Goal: Transaction & Acquisition: Purchase product/service

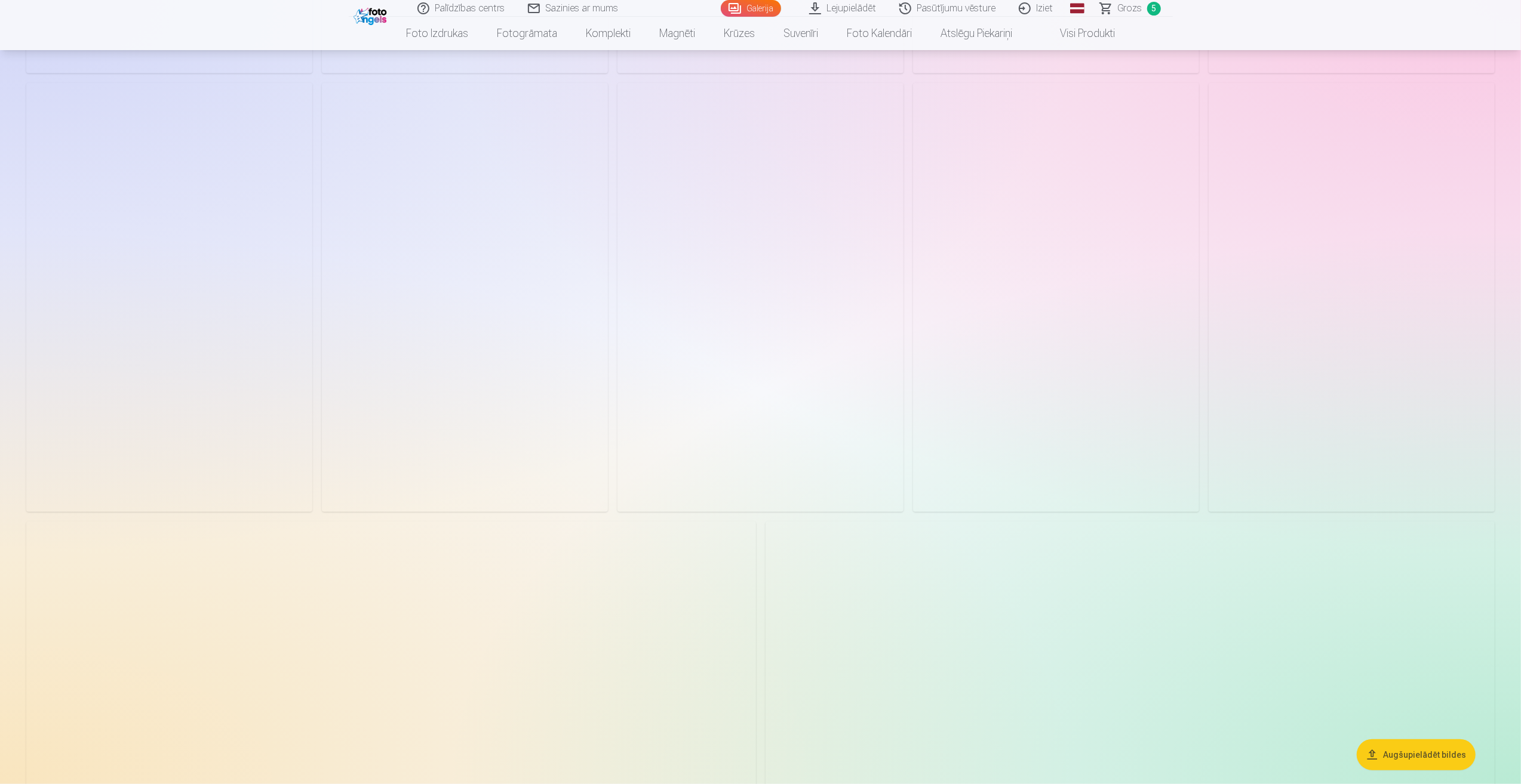
scroll to position [895, 0]
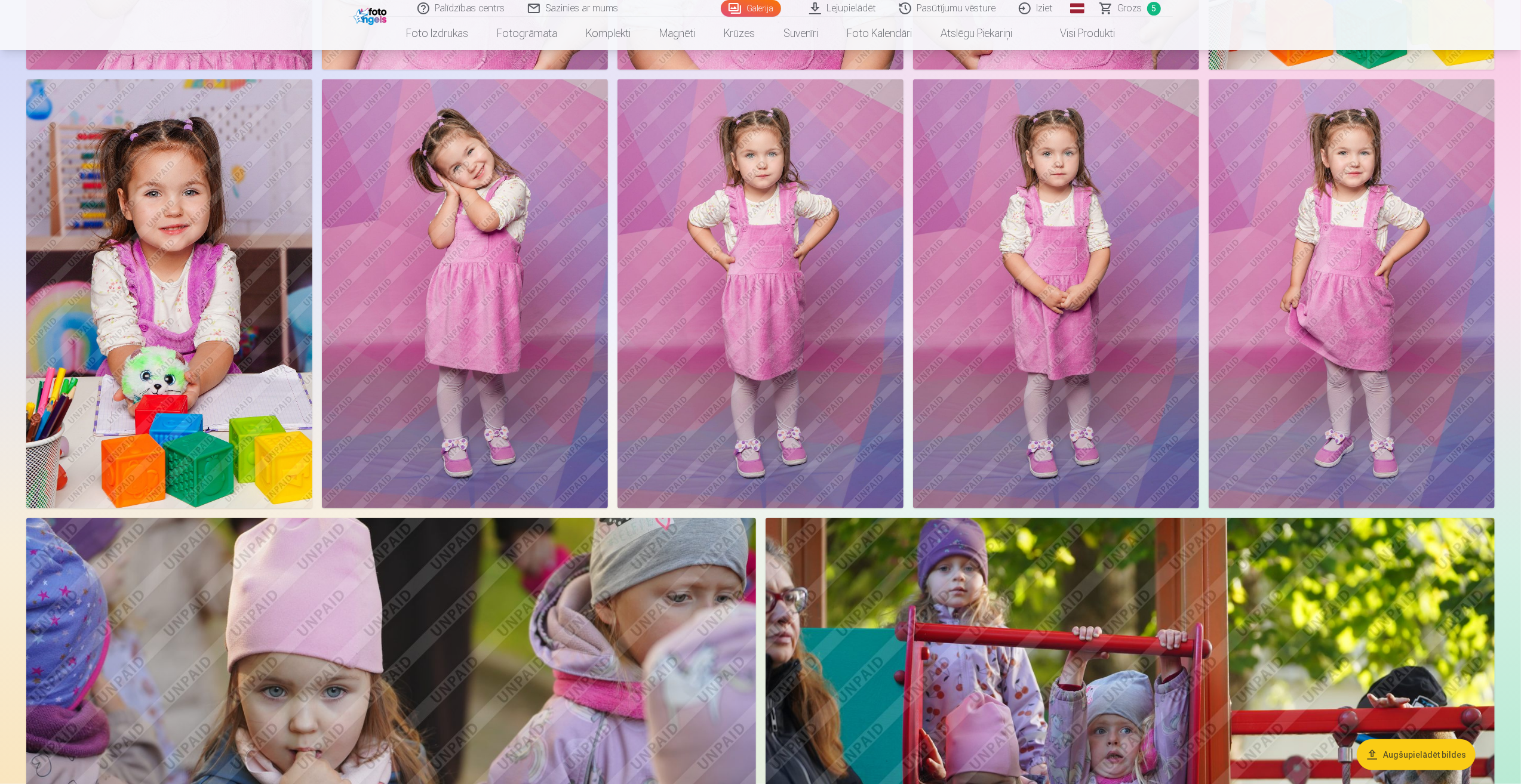
click at [1368, 308] on img at bounding box center [1351, 294] width 286 height 429
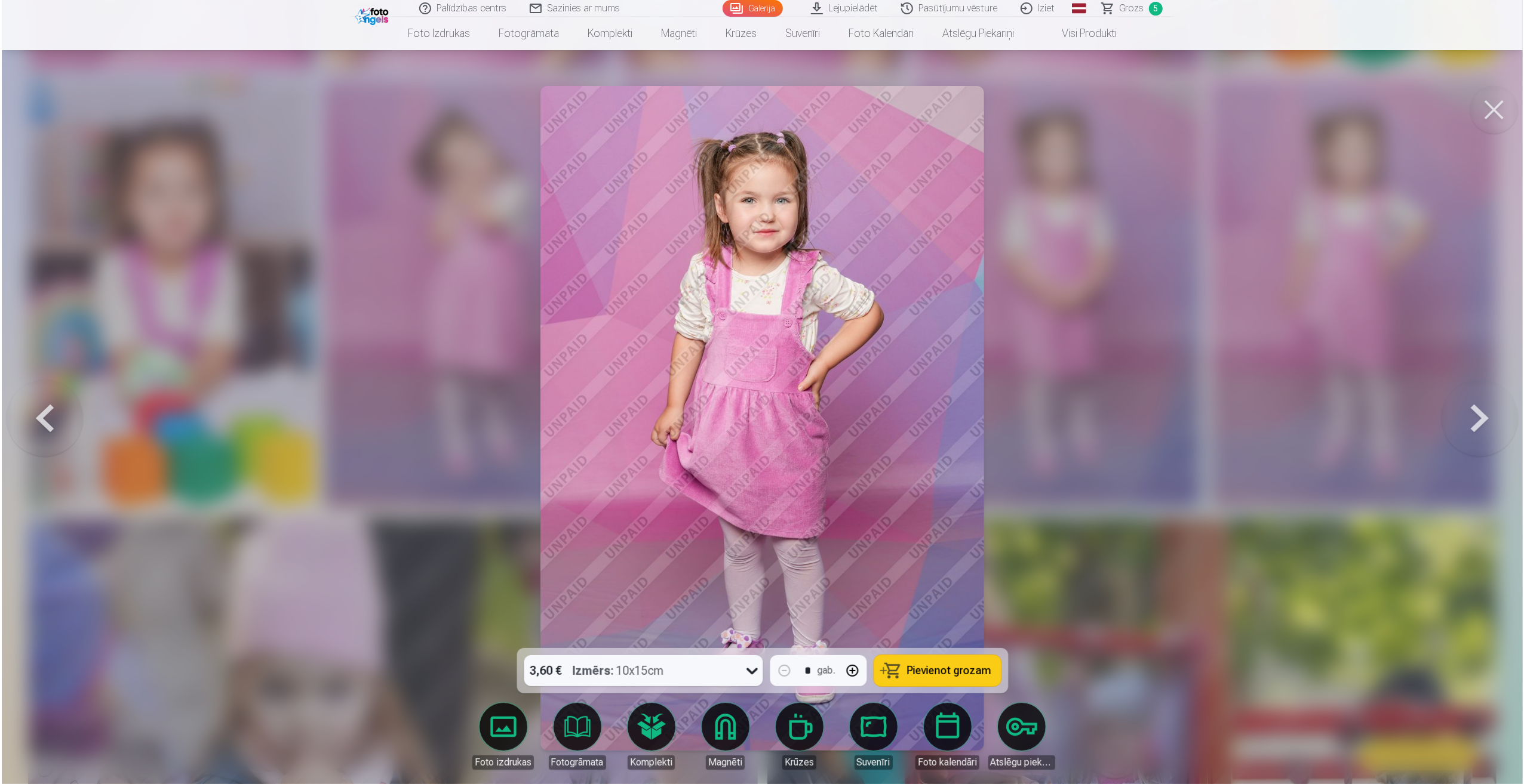
scroll to position [896, 0]
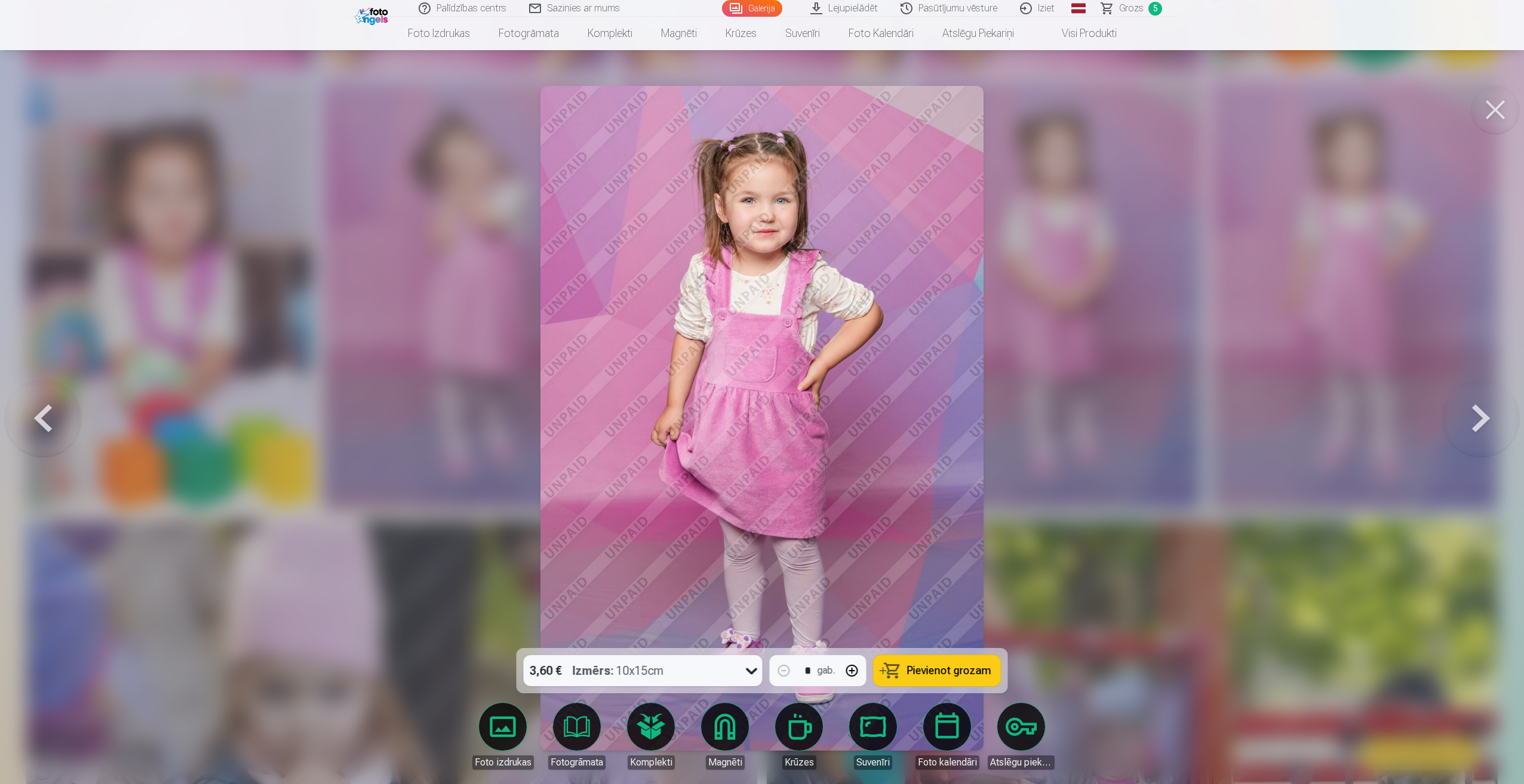
click at [922, 668] on span "Pievienot grozam" at bounding box center [949, 671] width 84 height 11
click at [1139, 7] on span "Grozs" at bounding box center [1131, 8] width 24 height 15
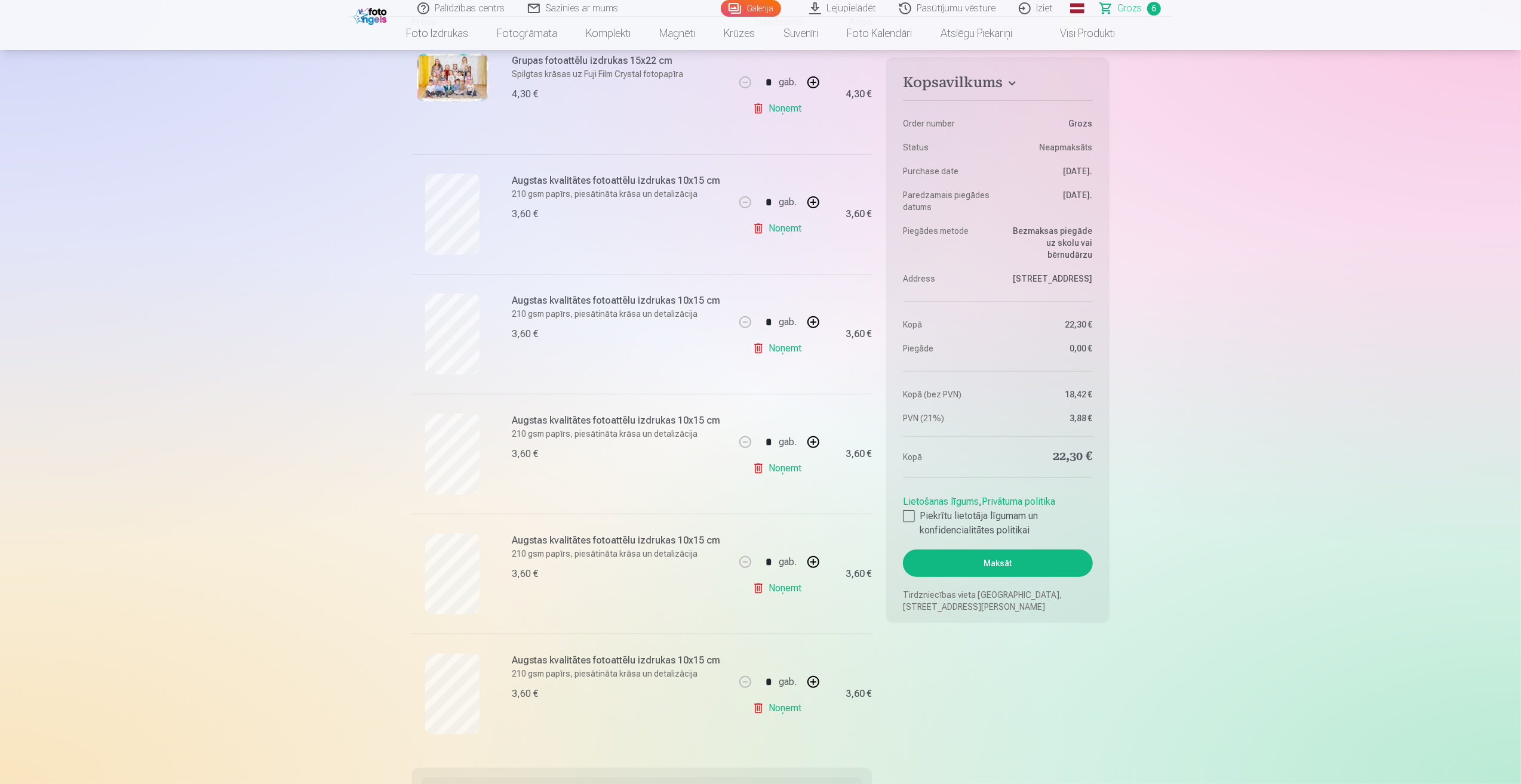
scroll to position [298, 0]
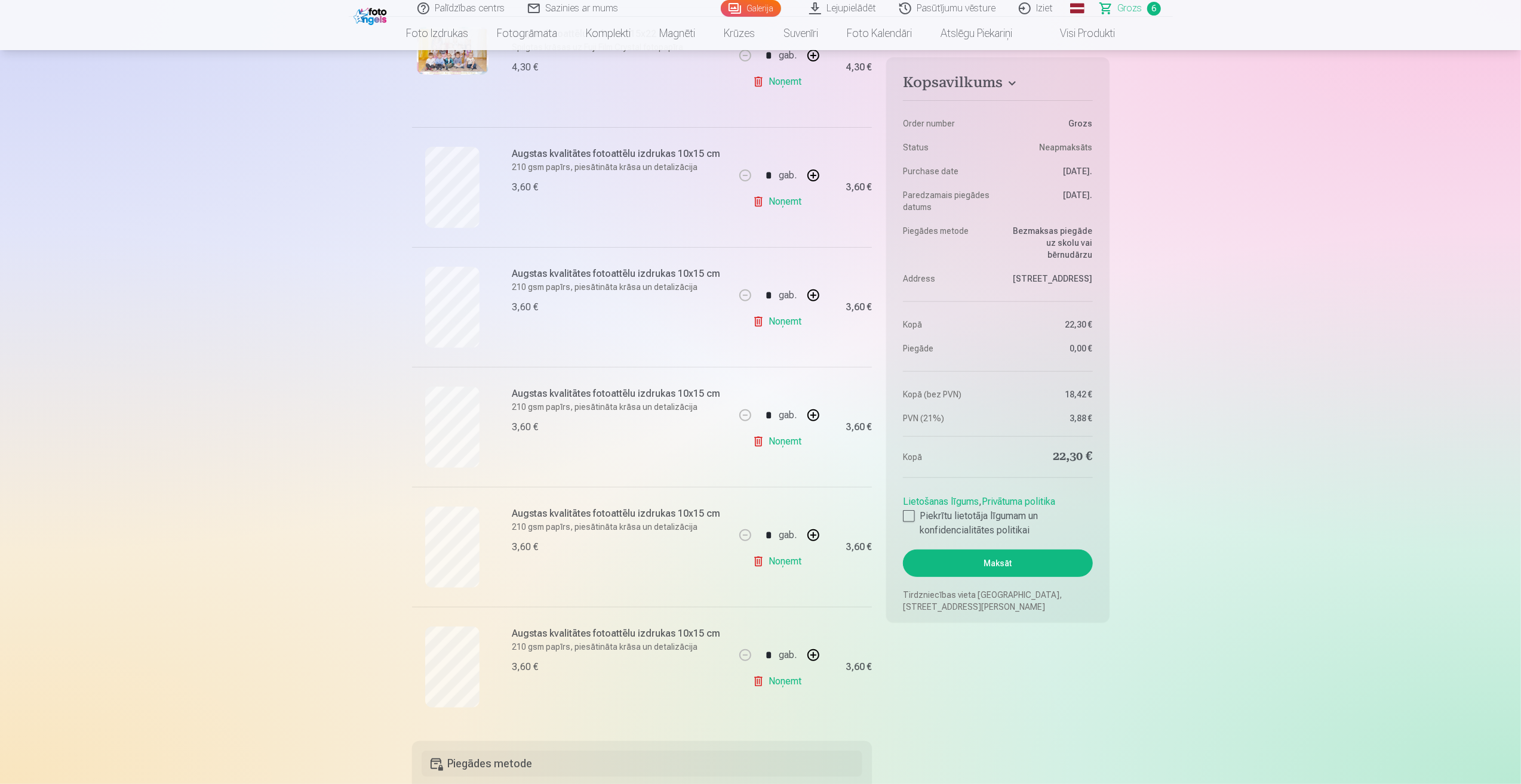
click at [765, 681] on link "Noņemt" at bounding box center [780, 682] width 55 height 23
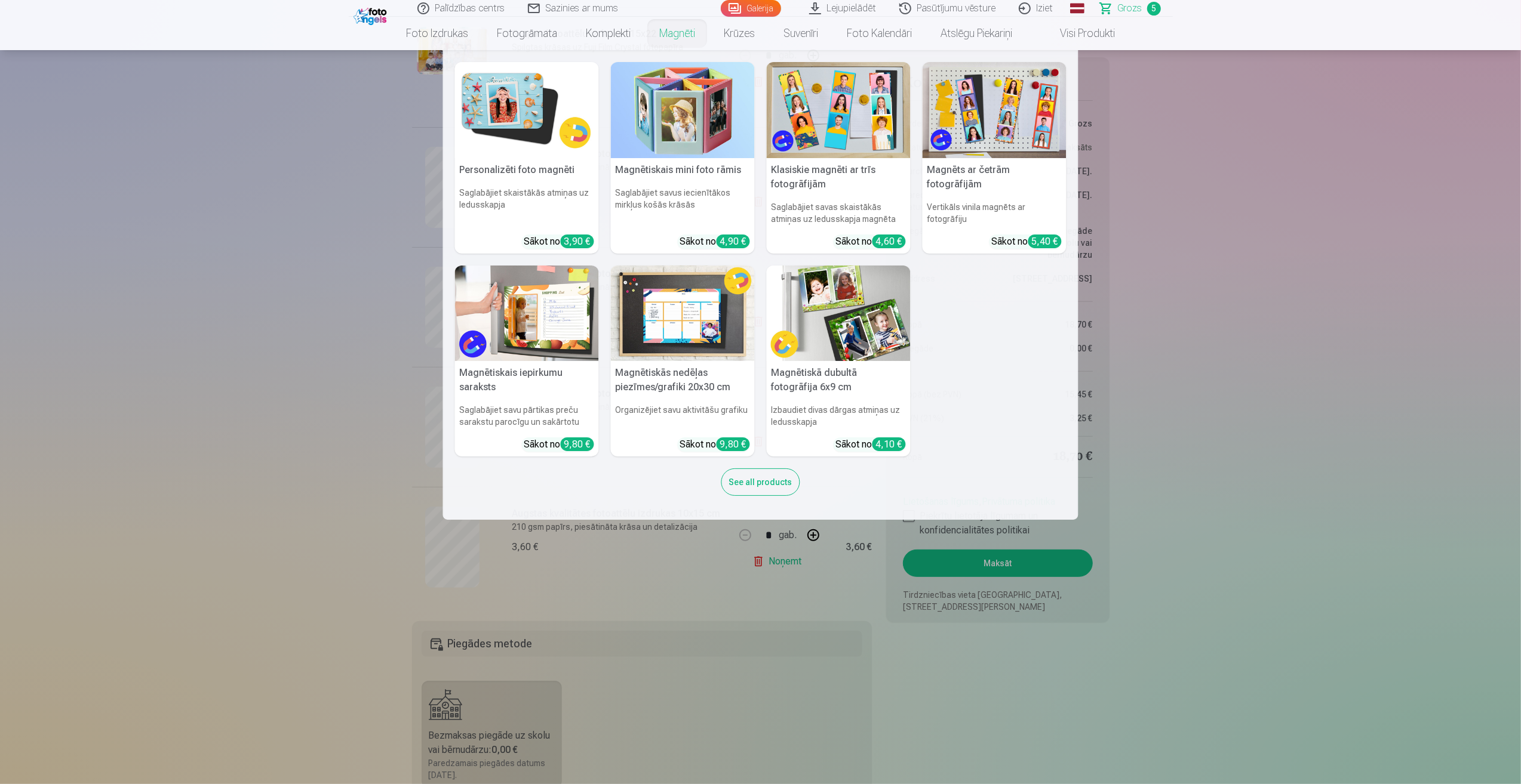
click at [680, 32] on link "Magnēti" at bounding box center [677, 33] width 64 height 33
